Goal: Register for event/course

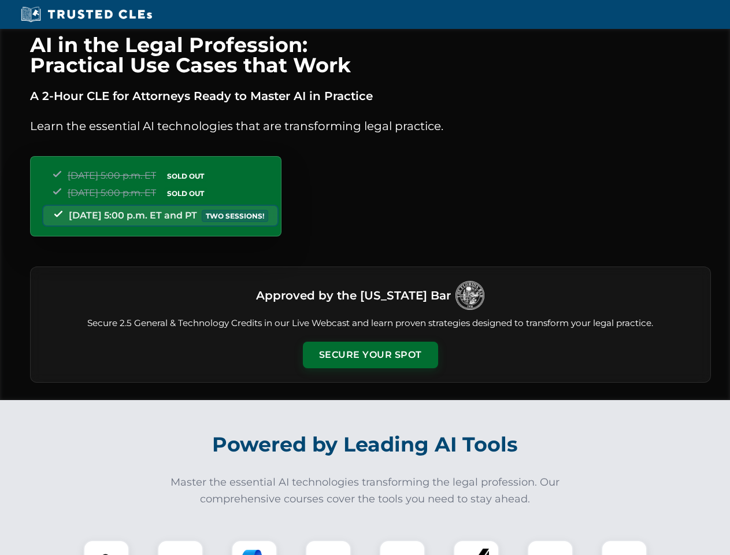
click at [370, 355] on button "Secure Your Spot" at bounding box center [370, 355] width 135 height 27
click at [106, 547] on img at bounding box center [107, 563] width 34 height 34
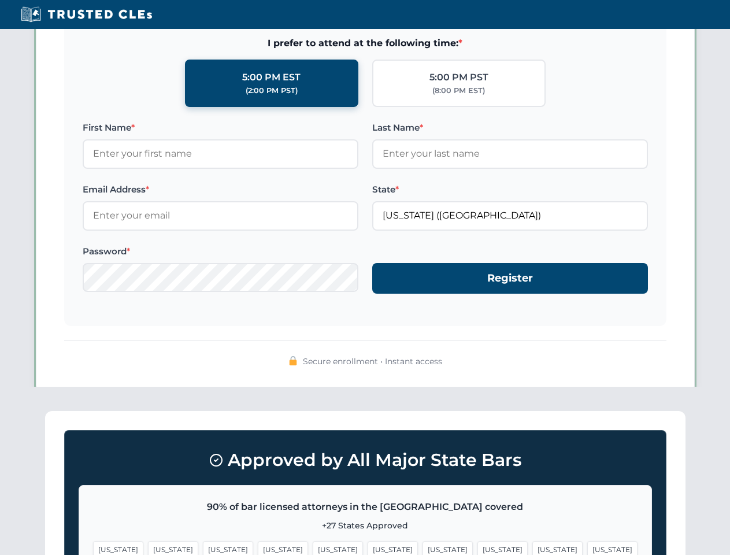
click at [422, 547] on span "[US_STATE]" at bounding box center [447, 549] width 50 height 17
click at [532, 547] on span "[US_STATE]" at bounding box center [557, 549] width 50 height 17
